Goal: Transaction & Acquisition: Purchase product/service

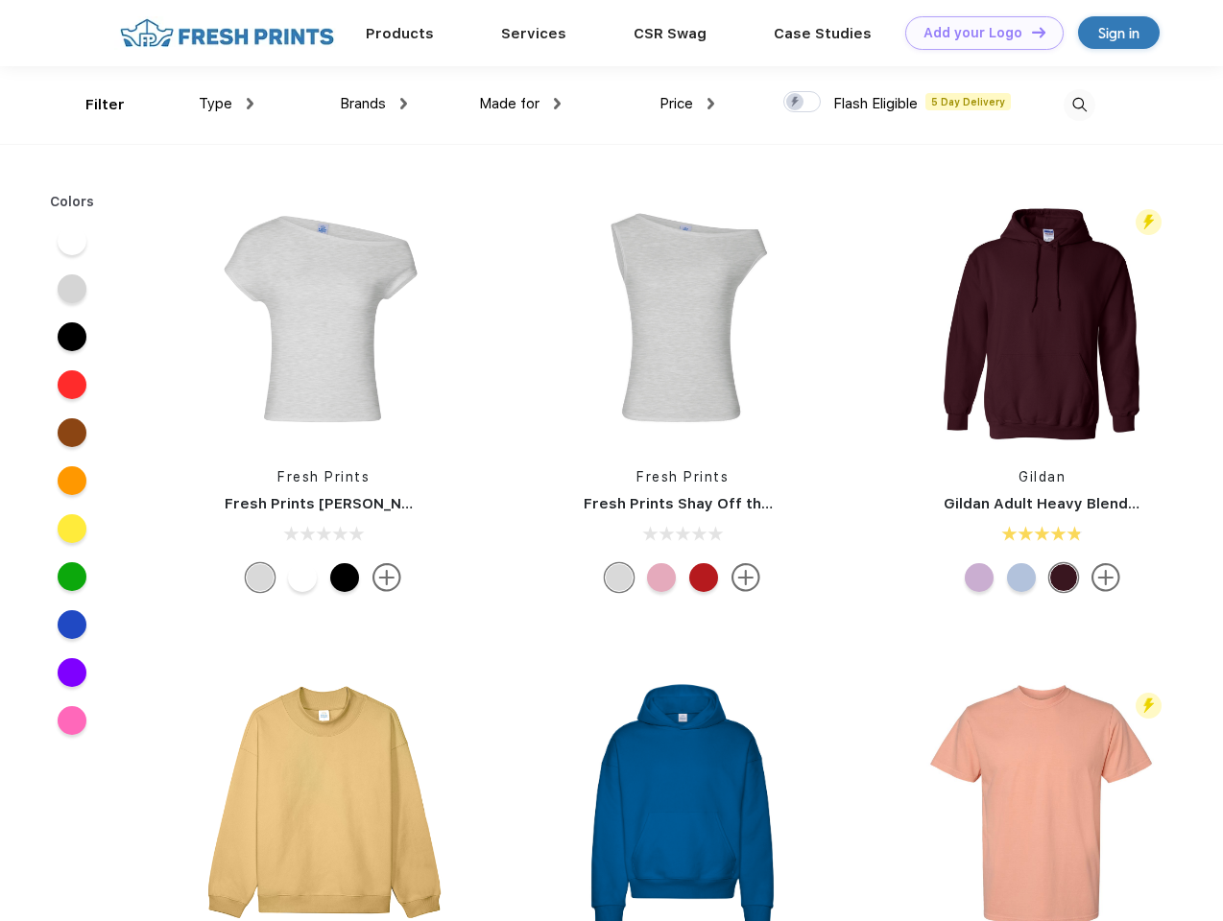
click at [977, 33] on link "Add your Logo Design Tool" at bounding box center [984, 33] width 158 height 34
click at [0, 0] on div "Design Tool" at bounding box center [0, 0] width 0 height 0
click at [1030, 32] on link "Add your Logo Design Tool" at bounding box center [984, 33] width 158 height 34
click at [92, 105] on div "Filter" at bounding box center [104, 105] width 39 height 22
click at [227, 104] on span "Type" at bounding box center [216, 103] width 34 height 17
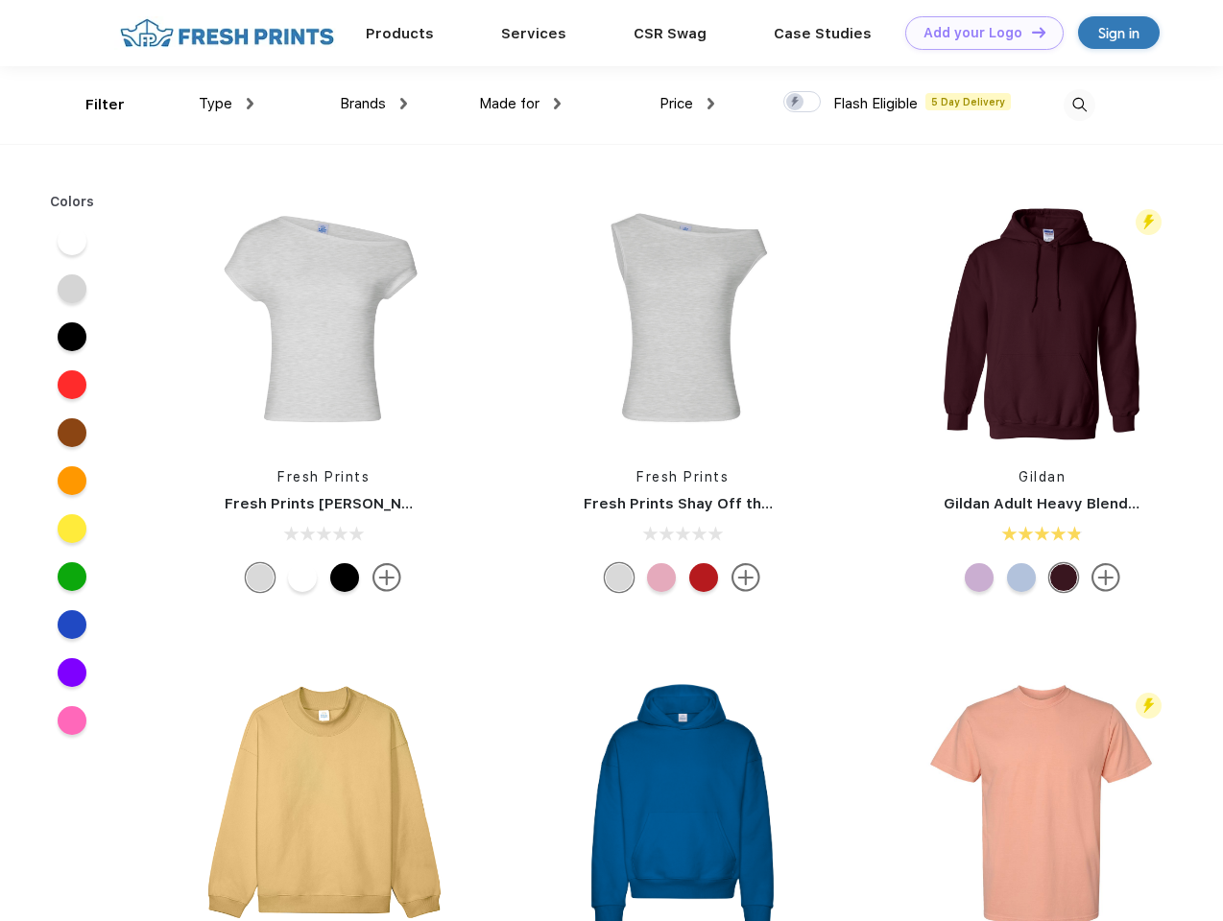
click at [373, 104] on span "Brands" at bounding box center [363, 103] width 46 height 17
click at [520, 104] on span "Made for" at bounding box center [509, 103] width 60 height 17
click at [687, 104] on span "Price" at bounding box center [676, 103] width 34 height 17
click at [802, 103] on div at bounding box center [801, 101] width 37 height 21
click at [796, 103] on input "checkbox" at bounding box center [789, 96] width 12 height 12
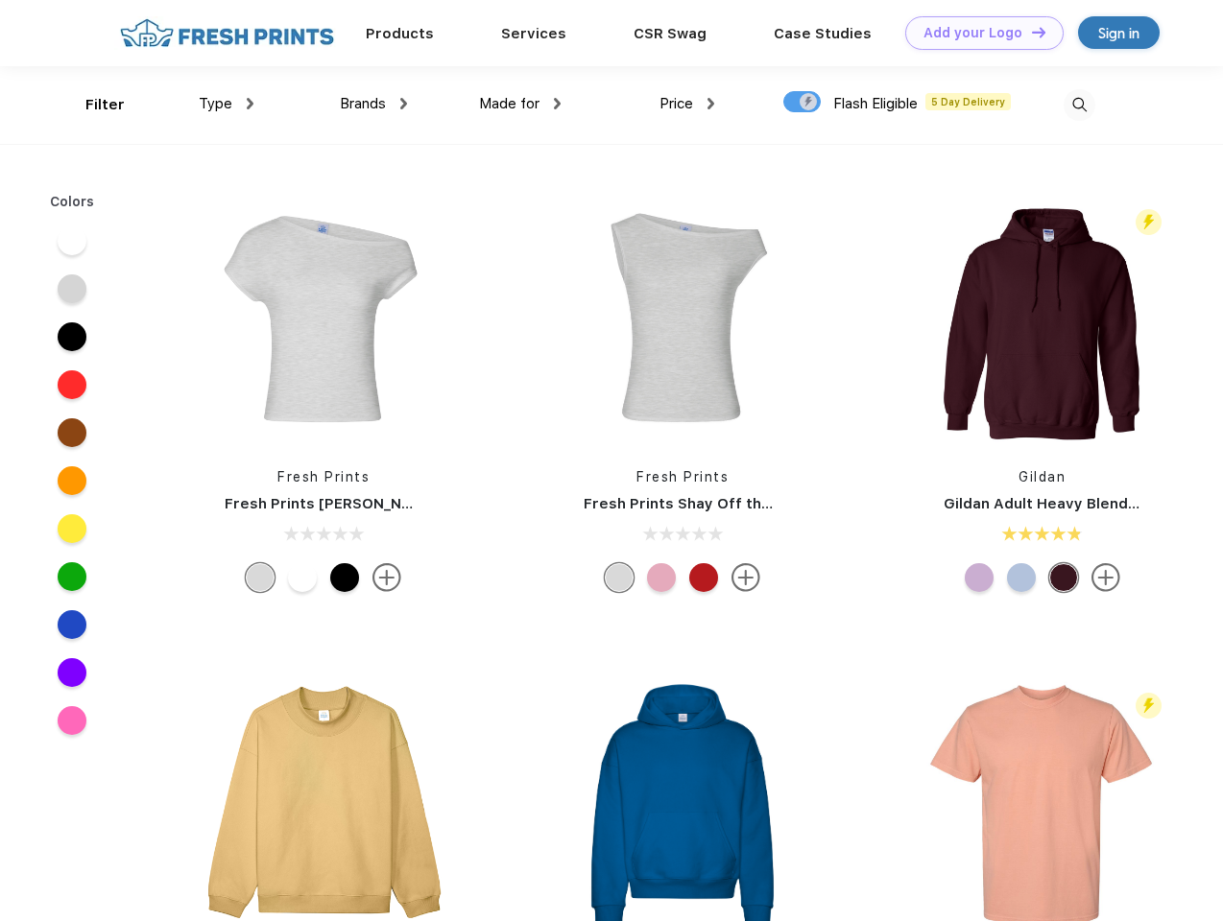
click at [1079, 105] on img at bounding box center [1080, 105] width 32 height 32
